Goal: Task Accomplishment & Management: Manage account settings

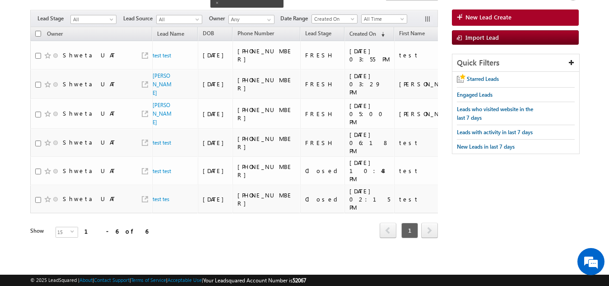
click at [38, 31] on input "checkbox" at bounding box center [38, 34] width 6 height 6
checkbox input "true"
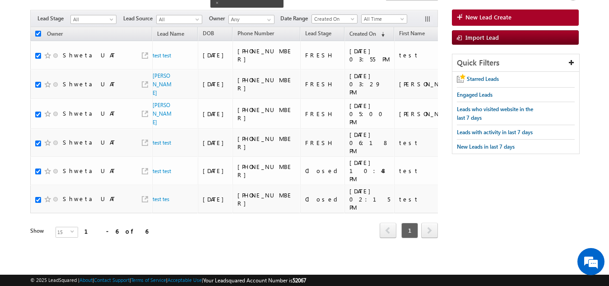
checkbox input "true"
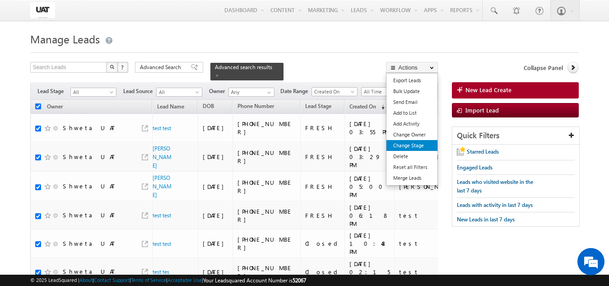
click at [412, 147] on link "Change Stage" at bounding box center [412, 145] width 51 height 11
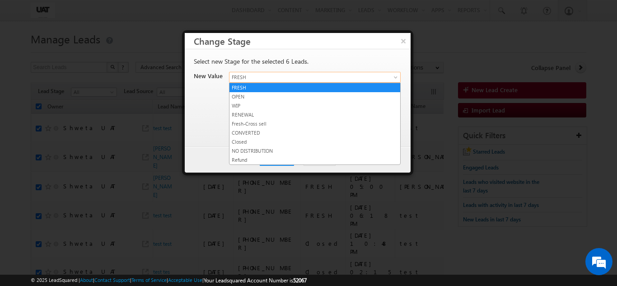
click at [236, 79] on span "FRESH" at bounding box center [303, 77] width 149 height 8
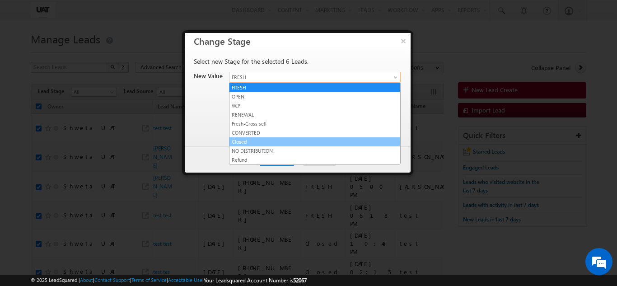
click at [243, 140] on link "Closed" at bounding box center [314, 142] width 171 height 8
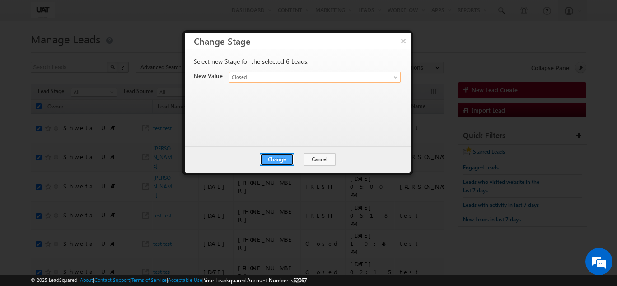
click at [275, 153] on button "Change" at bounding box center [277, 159] width 34 height 13
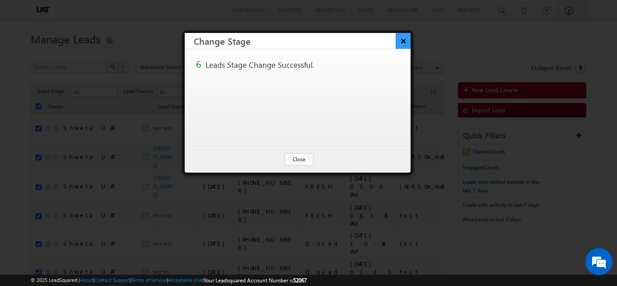
click at [403, 37] on button "×" at bounding box center [403, 41] width 15 height 16
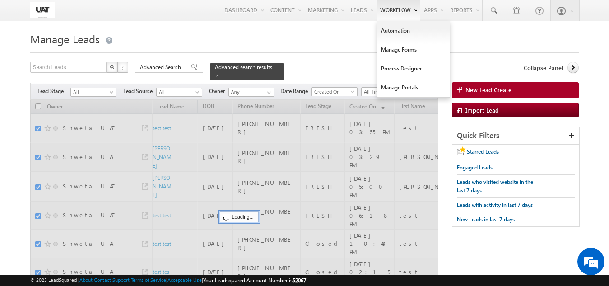
checkbox input "false"
